Goal: Find specific page/section: Find specific page/section

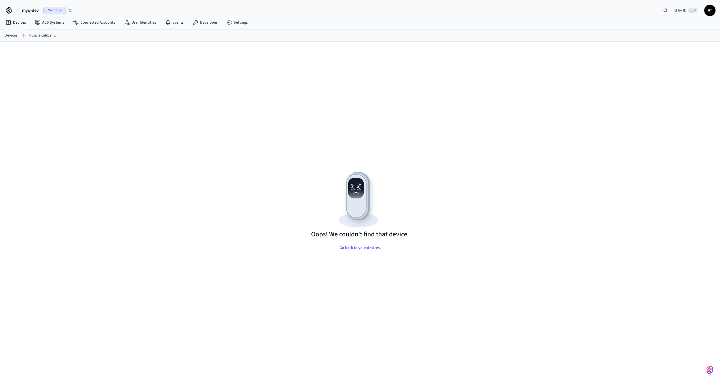
click at [11, 36] on link "Devices" at bounding box center [10, 36] width 13 height 6
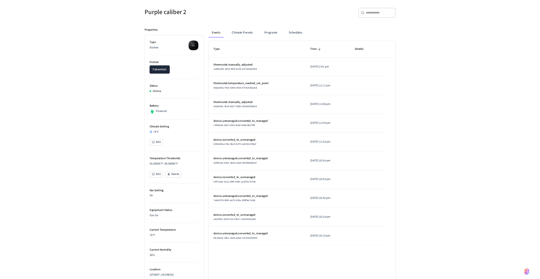
scroll to position [44, 0]
